Goal: Transaction & Acquisition: Subscribe to service/newsletter

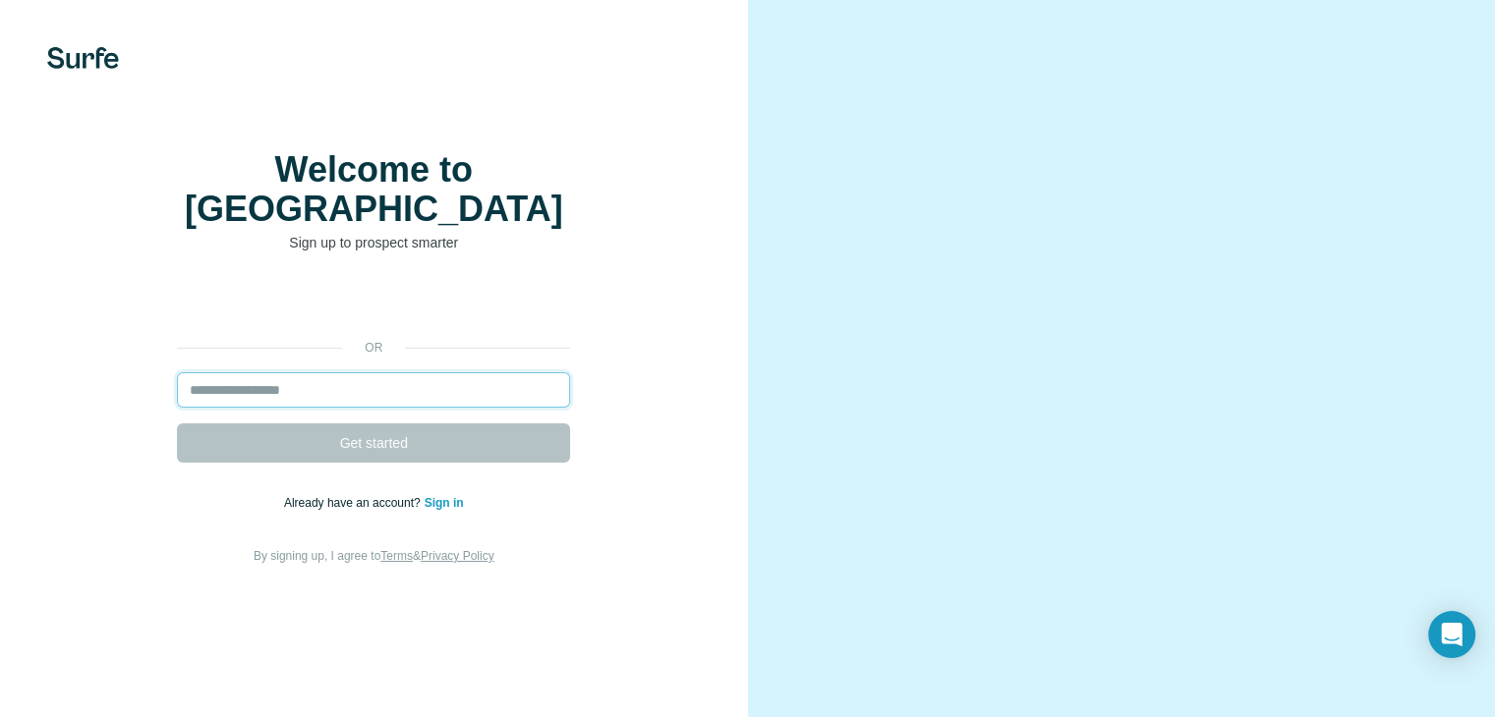
click at [292, 408] on input "email" at bounding box center [373, 389] width 393 height 35
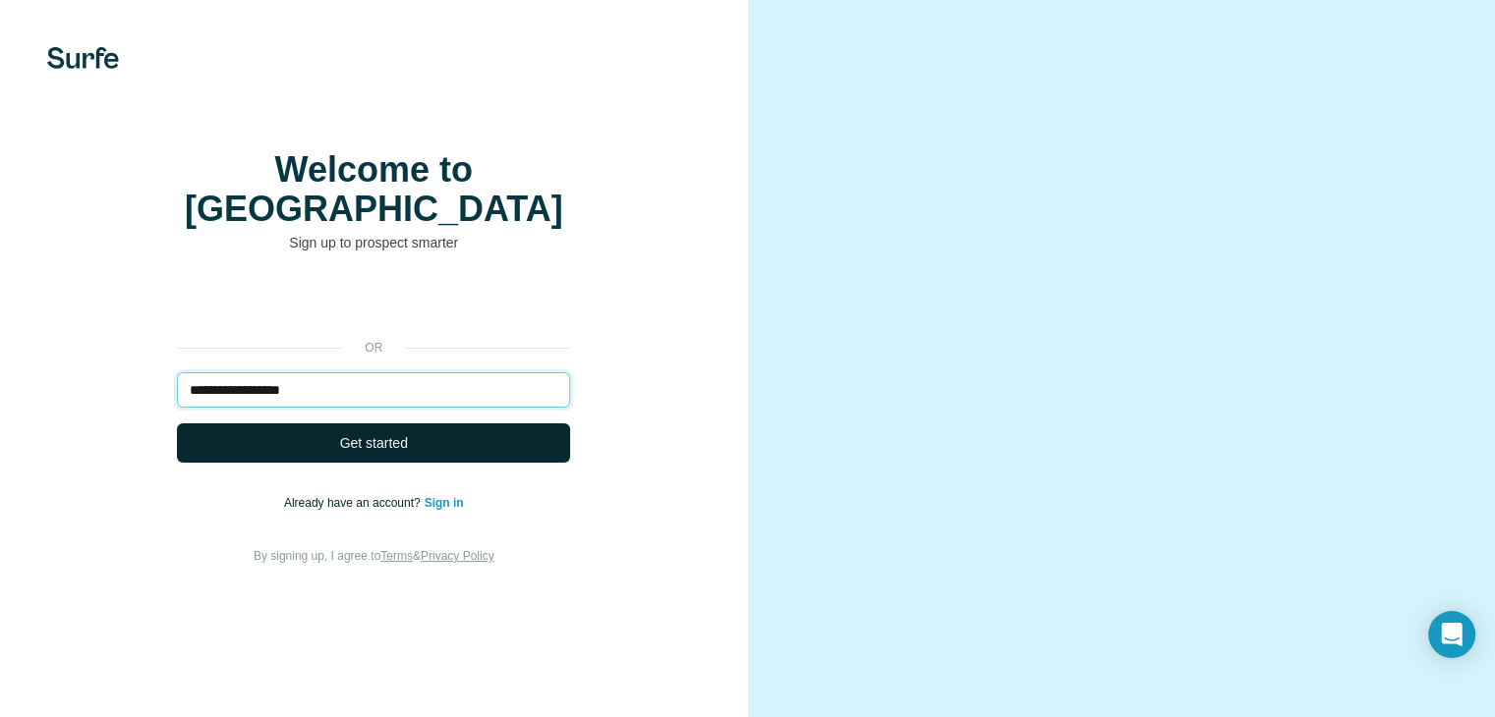
type input "**********"
click at [377, 453] on span "Get started" at bounding box center [374, 443] width 68 height 20
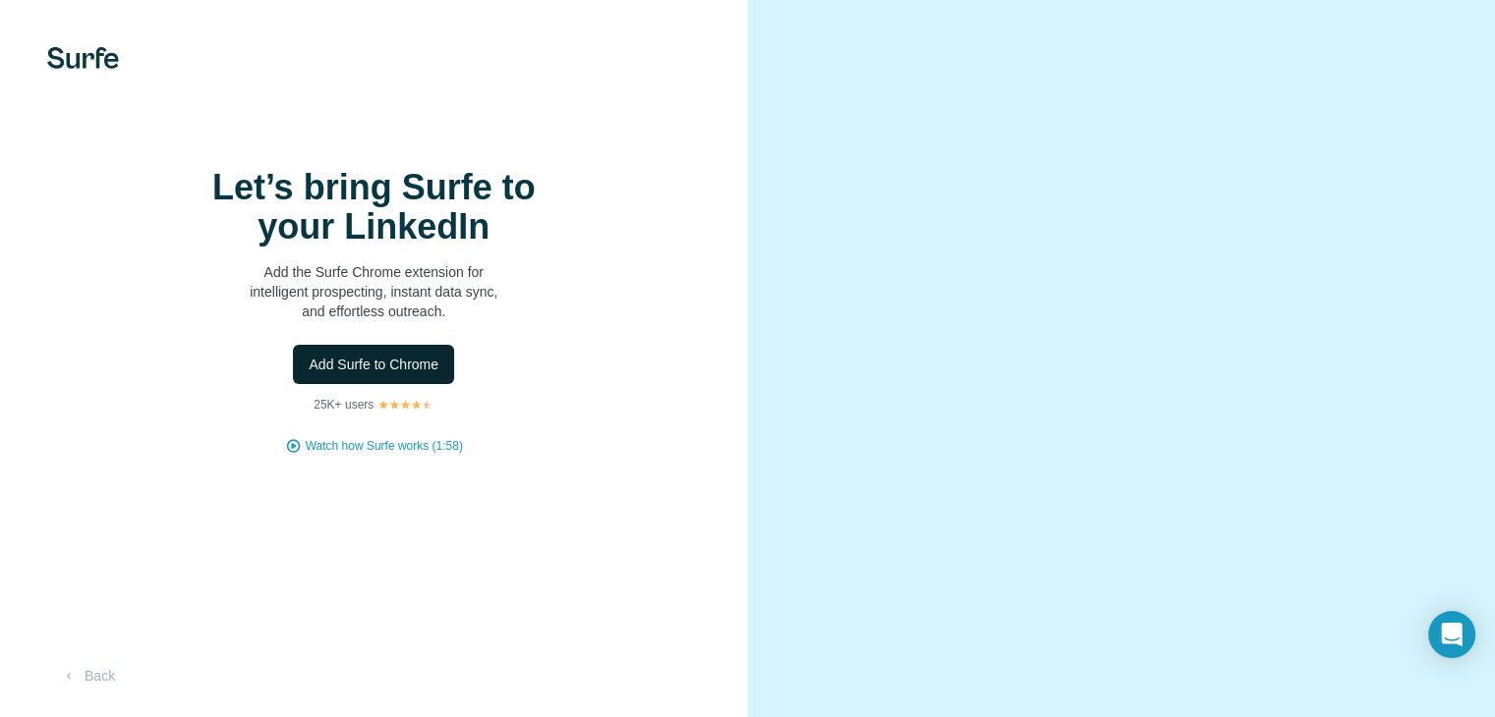
click at [398, 374] on span "Add Surfe to Chrome" at bounding box center [374, 365] width 130 height 20
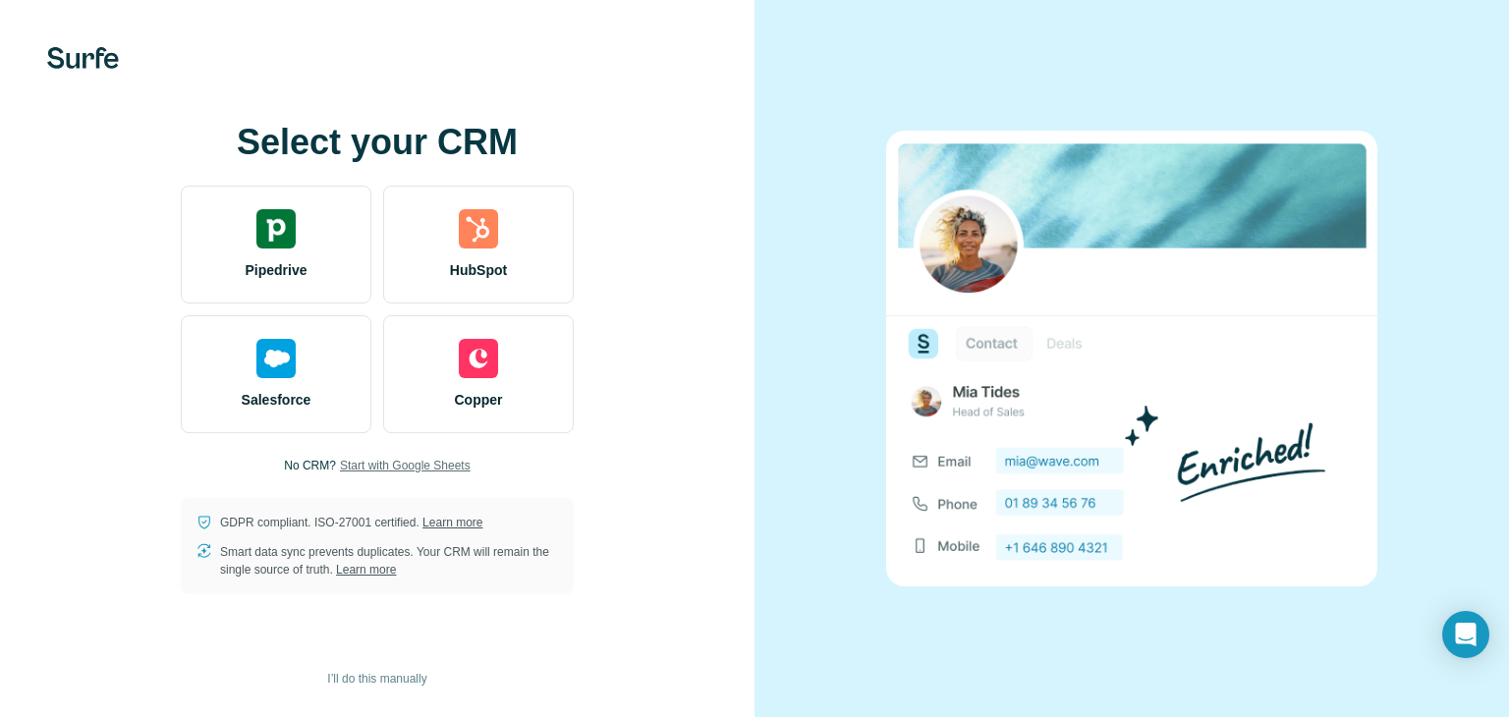
click at [382, 469] on span "Start with Google Sheets" at bounding box center [405, 466] width 131 height 18
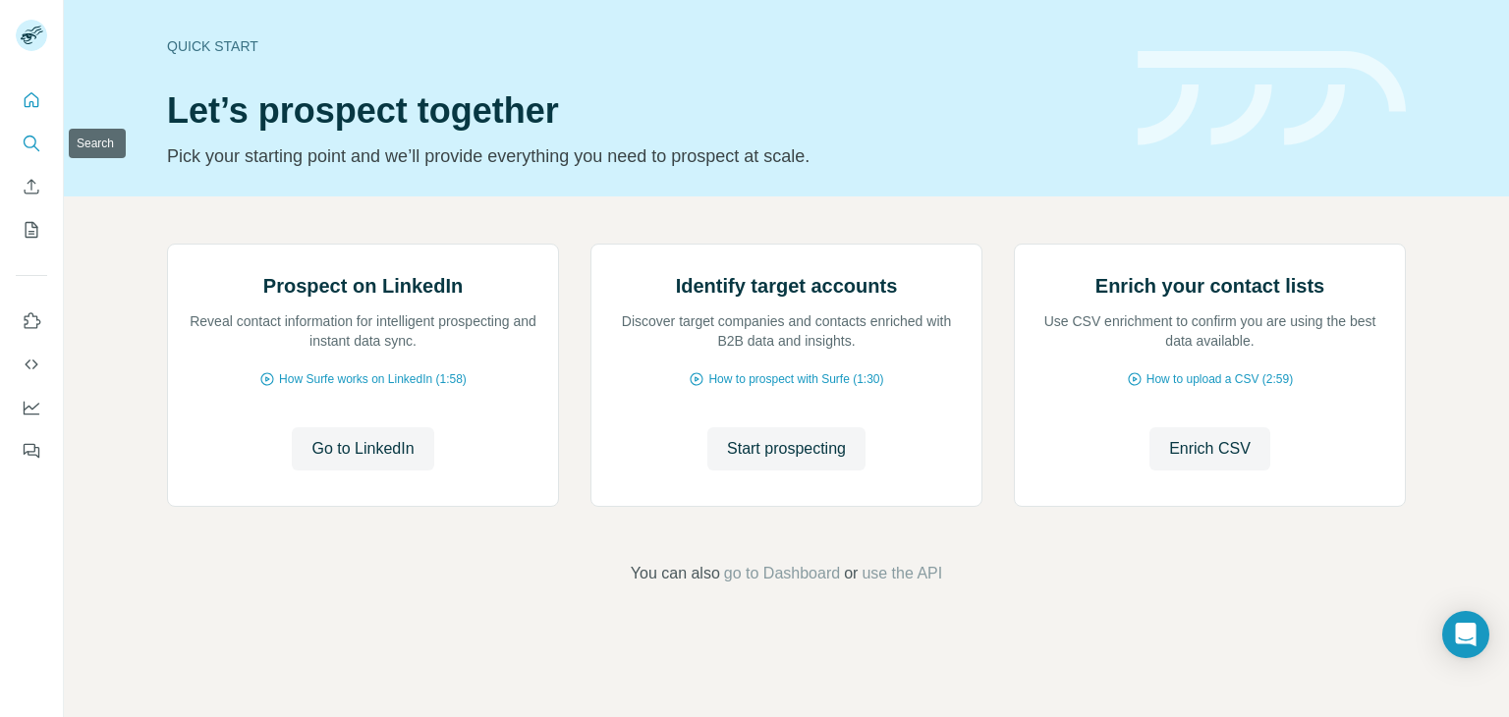
click at [31, 150] on icon "Search" at bounding box center [32, 144] width 20 height 20
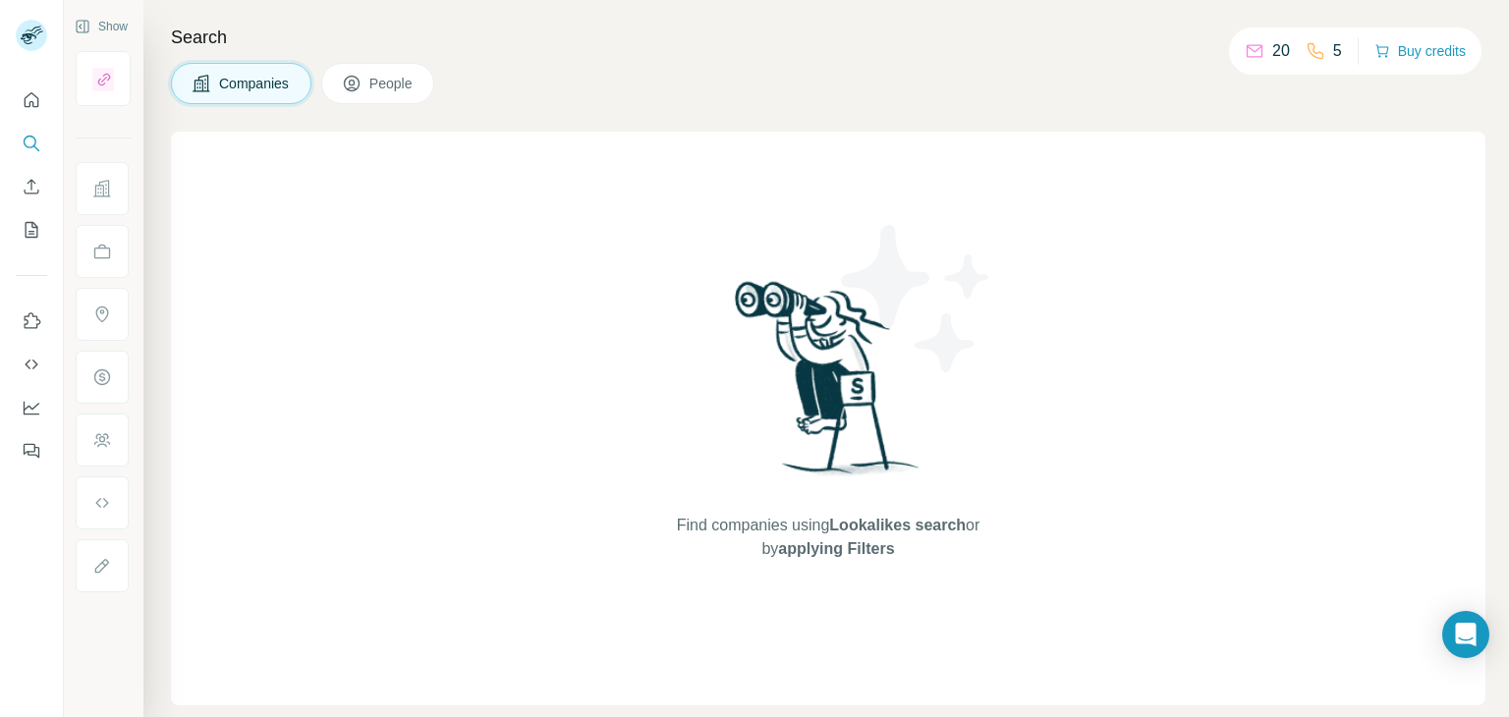
click at [399, 84] on span "People" at bounding box center [391, 84] width 45 height 20
